Goal: Task Accomplishment & Management: Manage account settings

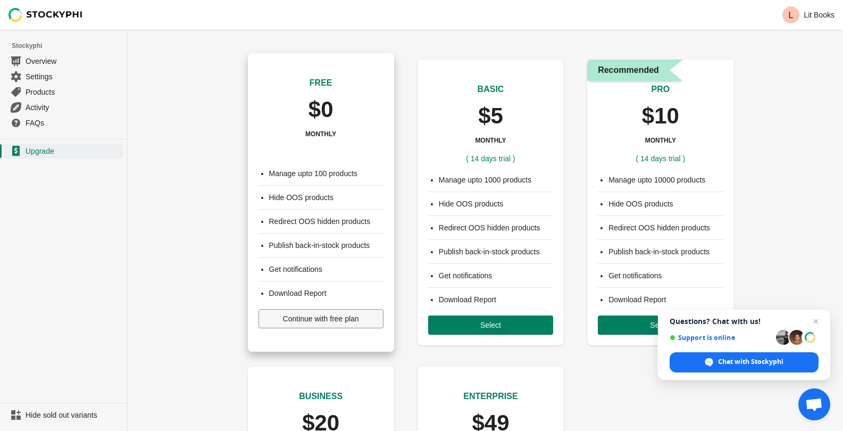
click at [316, 322] on span "Continue with free plan" at bounding box center [321, 318] width 76 height 9
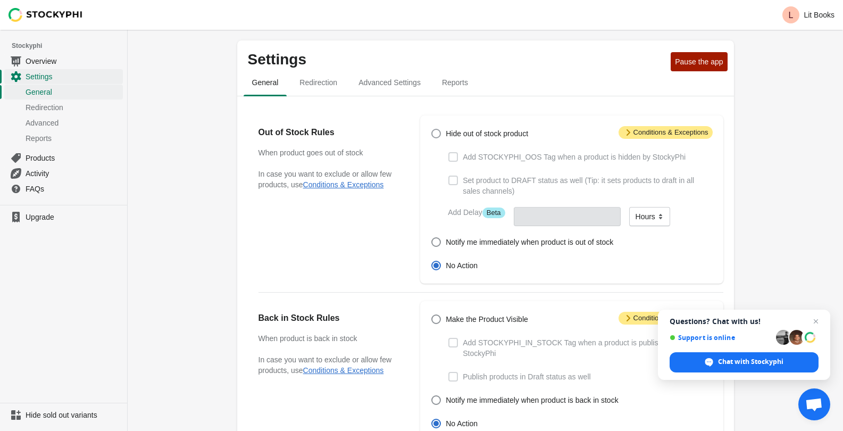
click at [437, 134] on span at bounding box center [436, 134] width 10 height 10
click at [432, 129] on input "Hide out of stock product" at bounding box center [431, 129] width 1 height 1
radio input "true"
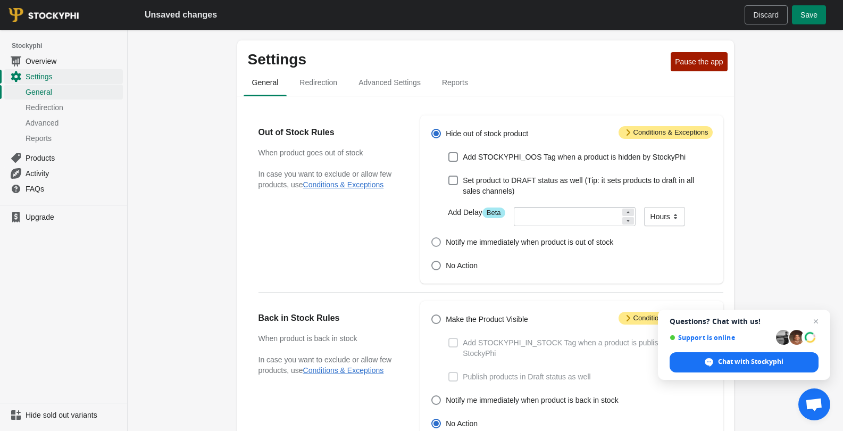
click at [439, 242] on span at bounding box center [436, 242] width 10 height 10
click at [432, 238] on input "Notify me immediately when product is out of stock" at bounding box center [431, 237] width 1 height 1
radio input "true"
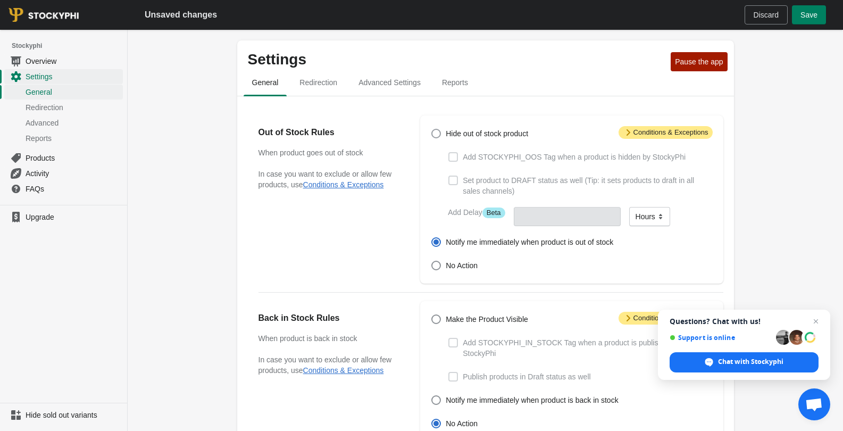
click at [440, 134] on span at bounding box center [436, 134] width 10 height 10
click at [432, 129] on input "Hide out of stock product" at bounding box center [431, 129] width 1 height 1
radio input "true"
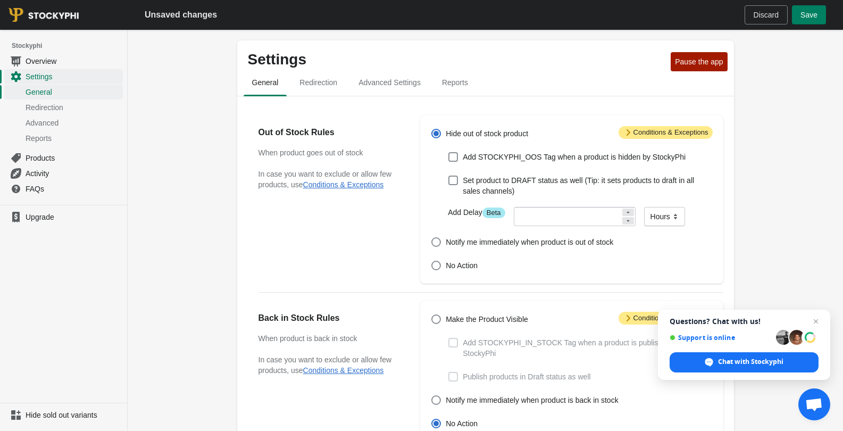
click at [628, 132] on icon at bounding box center [628, 132] width 4 height 6
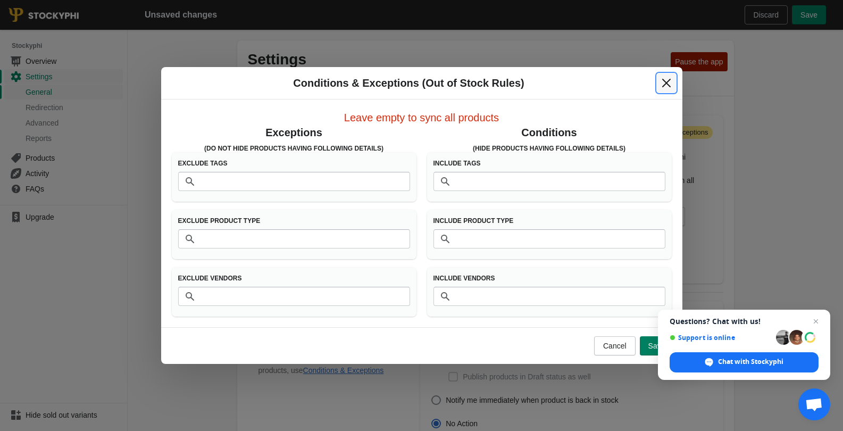
click at [669, 77] on button "Close" at bounding box center [666, 82] width 19 height 19
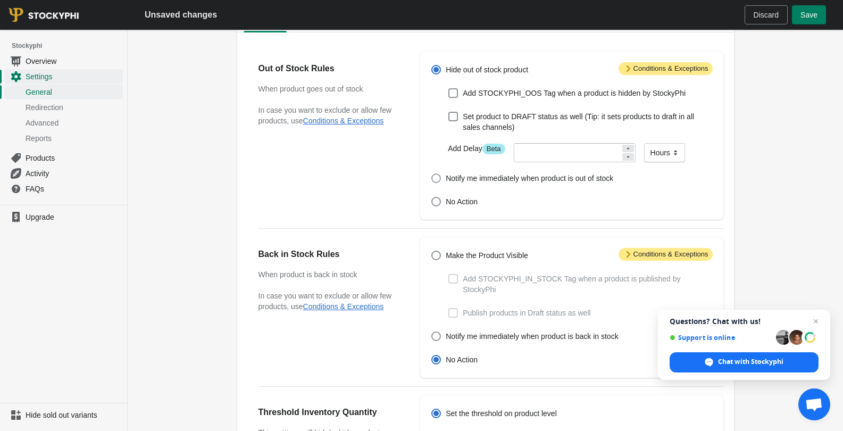
scroll to position [128, 0]
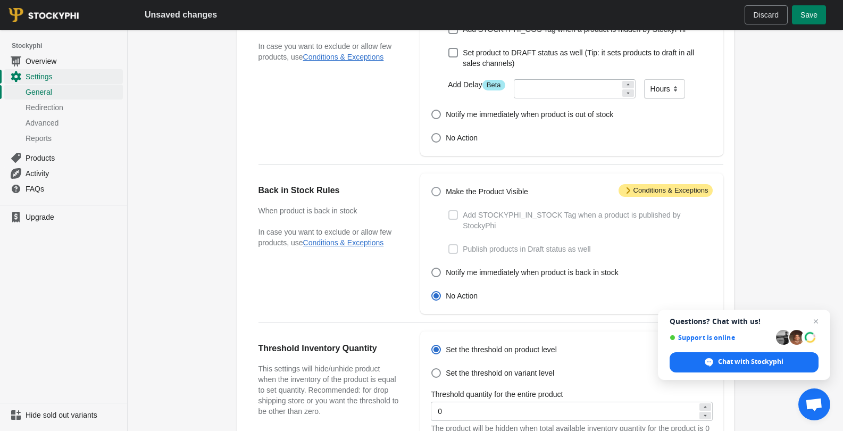
click at [437, 190] on span at bounding box center [436, 192] width 10 height 10
click at [432, 187] on input "Make the Product Visible" at bounding box center [431, 187] width 1 height 1
radio input "true"
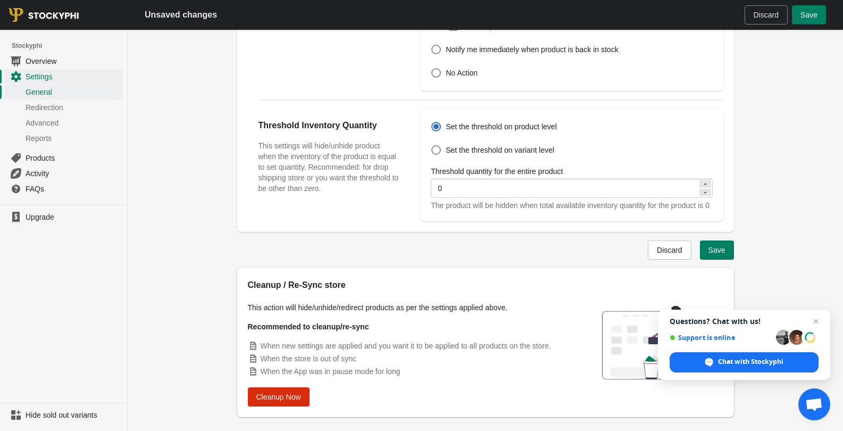
scroll to position [373, 0]
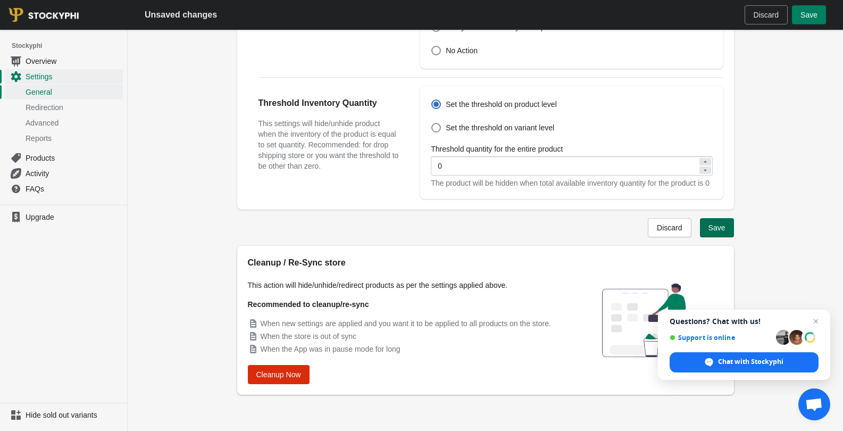
click at [725, 225] on button "Save" at bounding box center [717, 227] width 34 height 19
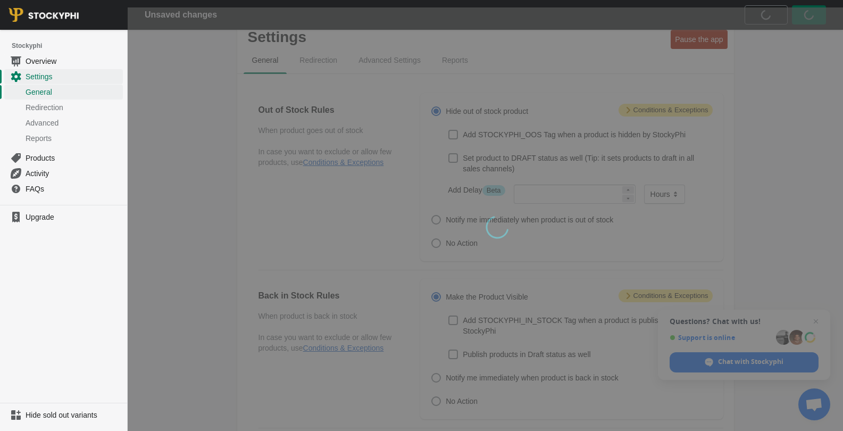
scroll to position [0, 0]
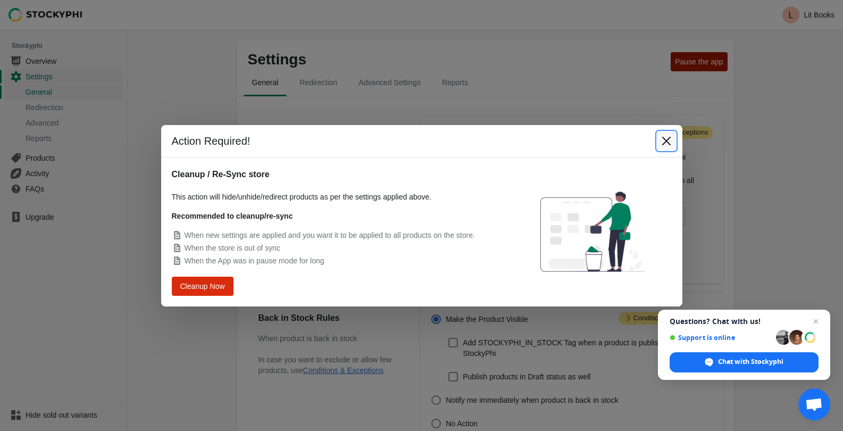
click at [665, 139] on icon "Close" at bounding box center [665, 140] width 9 height 9
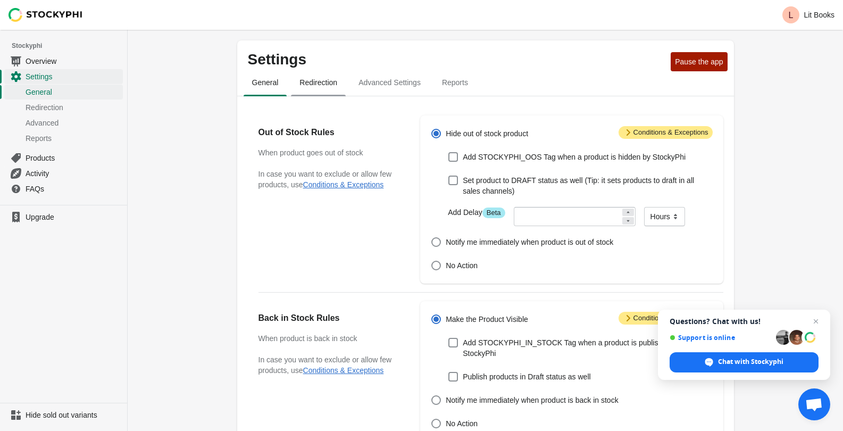
click at [314, 86] on span "Redirection" at bounding box center [318, 82] width 55 height 19
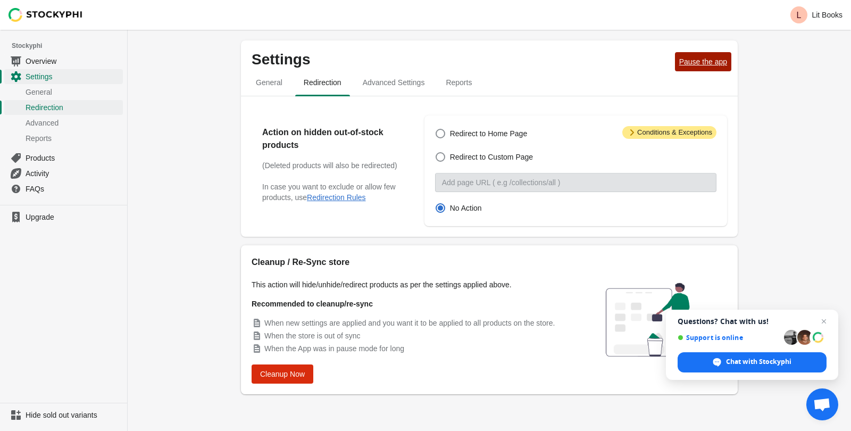
click at [699, 59] on span "Pause the app" at bounding box center [703, 61] width 48 height 9
click at [398, 90] on span "Advanced Settings" at bounding box center [393, 82] width 79 height 19
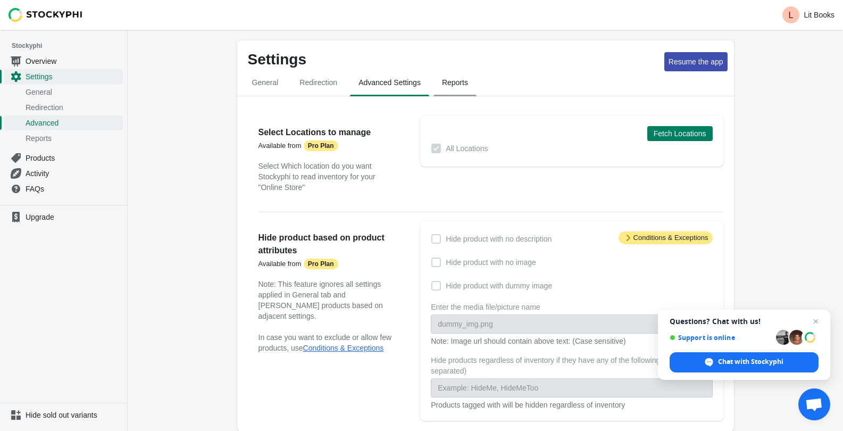
click at [444, 84] on span "Reports" at bounding box center [454, 82] width 43 height 19
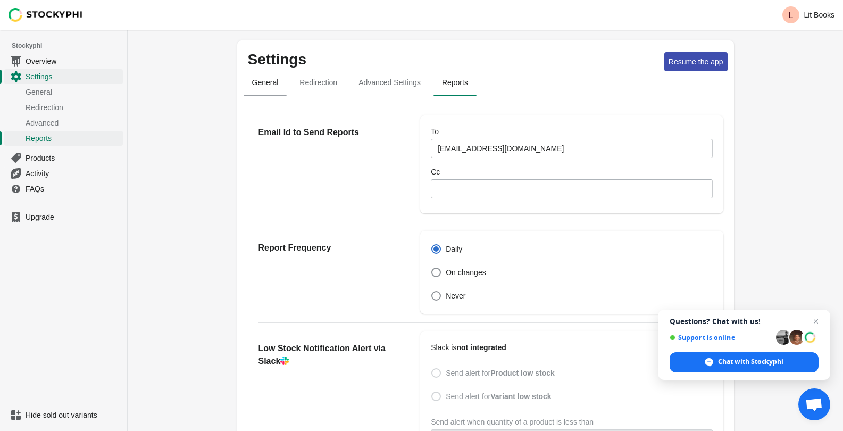
click at [269, 87] on span "General" at bounding box center [266, 82] width 44 height 19
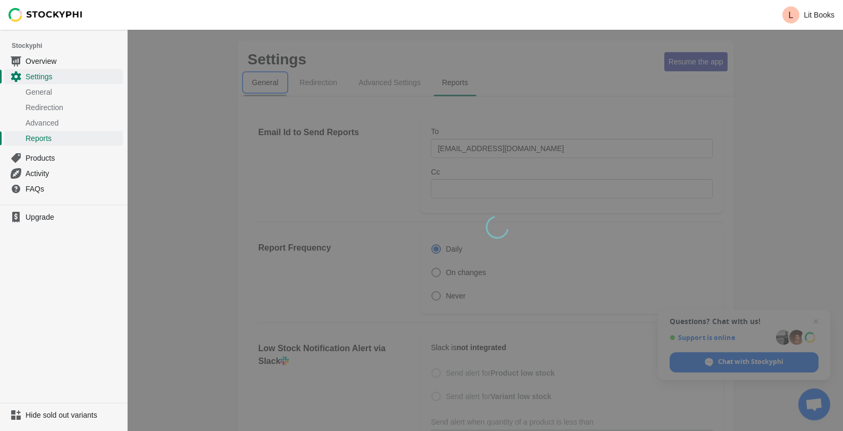
select select "hours"
